Goal: Browse casually: Explore the website without a specific task or goal

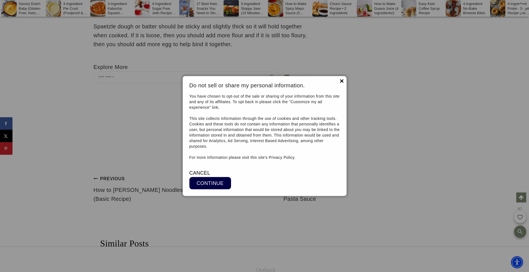
scroll to position [6317, 0]
